Goal: Task Accomplishment & Management: Manage account settings

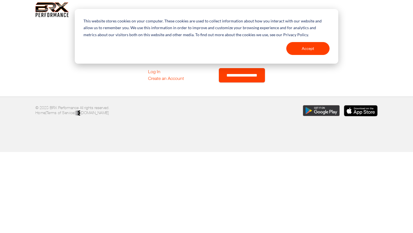
click at [162, 35] on p "This website stores cookies on your computer. These cookies are used to collect…" at bounding box center [206, 28] width 246 height 21
click at [298, 52] on button "Accept" at bounding box center [307, 48] width 43 height 13
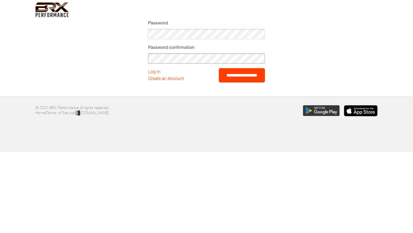
click at [219, 68] on input "**********" at bounding box center [242, 75] width 46 height 14
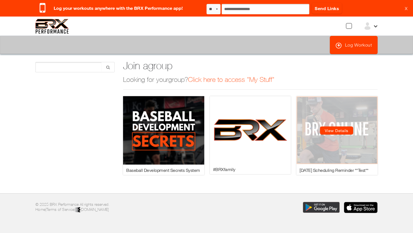
click at [350, 140] on div "View Details" at bounding box center [336, 130] width 81 height 69
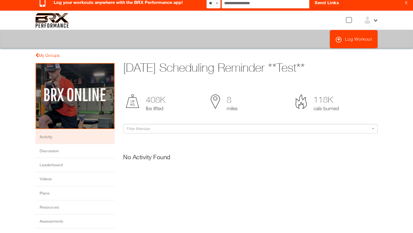
scroll to position [6, 0]
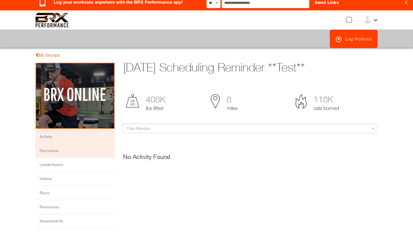
click at [55, 149] on li "Discussion" at bounding box center [74, 151] width 79 height 14
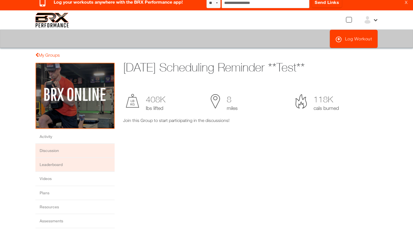
click at [58, 165] on li "Leaderboard" at bounding box center [74, 165] width 79 height 14
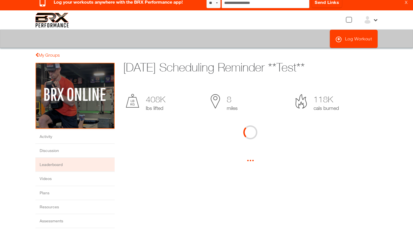
scroll to position [0, 0]
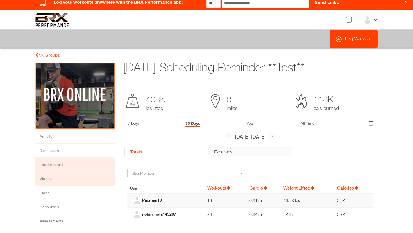
click at [50, 177] on li "Videos" at bounding box center [74, 179] width 79 height 14
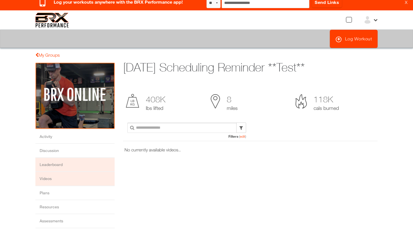
click at [51, 164] on li "Leaderboard" at bounding box center [74, 165] width 79 height 14
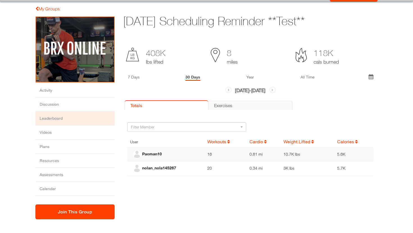
scroll to position [53, 0]
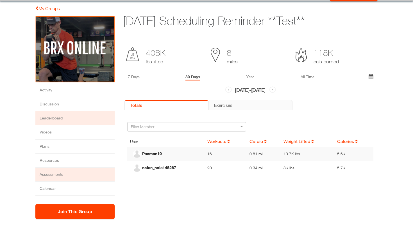
click at [56, 173] on li "Assessments" at bounding box center [74, 175] width 79 height 14
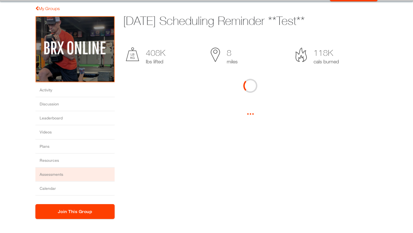
scroll to position [0, 0]
click at [48, 188] on li "Calendar" at bounding box center [74, 189] width 79 height 14
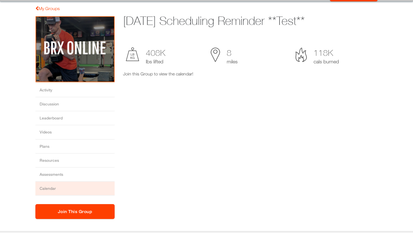
click at [65, 190] on li "Calendar" at bounding box center [74, 189] width 79 height 14
click at [45, 8] on link "My Groups" at bounding box center [47, 8] width 24 height 5
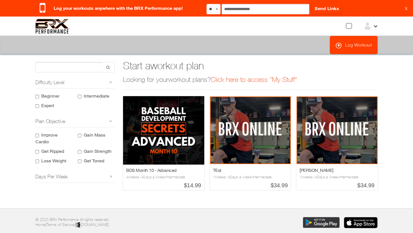
click at [245, 81] on link "Click here to access "My Stuff"" at bounding box center [254, 80] width 87 height 8
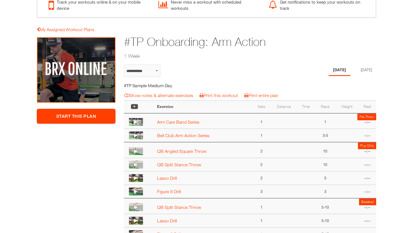
scroll to position [74, 0]
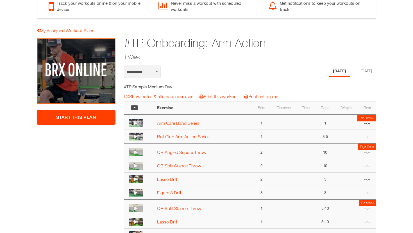
click at [147, 76] on select "**********" at bounding box center [142, 72] width 37 height 13
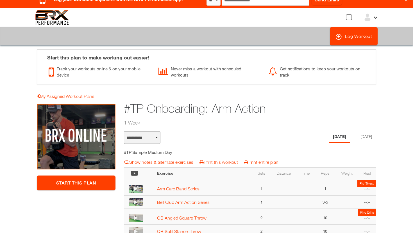
scroll to position [0, 0]
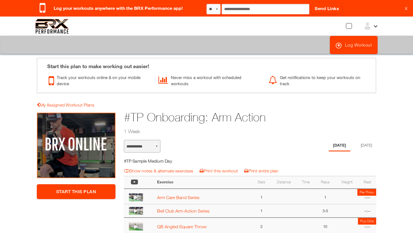
select select "**********"
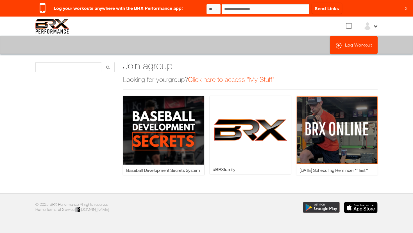
click at [54, 28] on img at bounding box center [51, 26] width 33 height 15
